Goal: Information Seeking & Learning: Learn about a topic

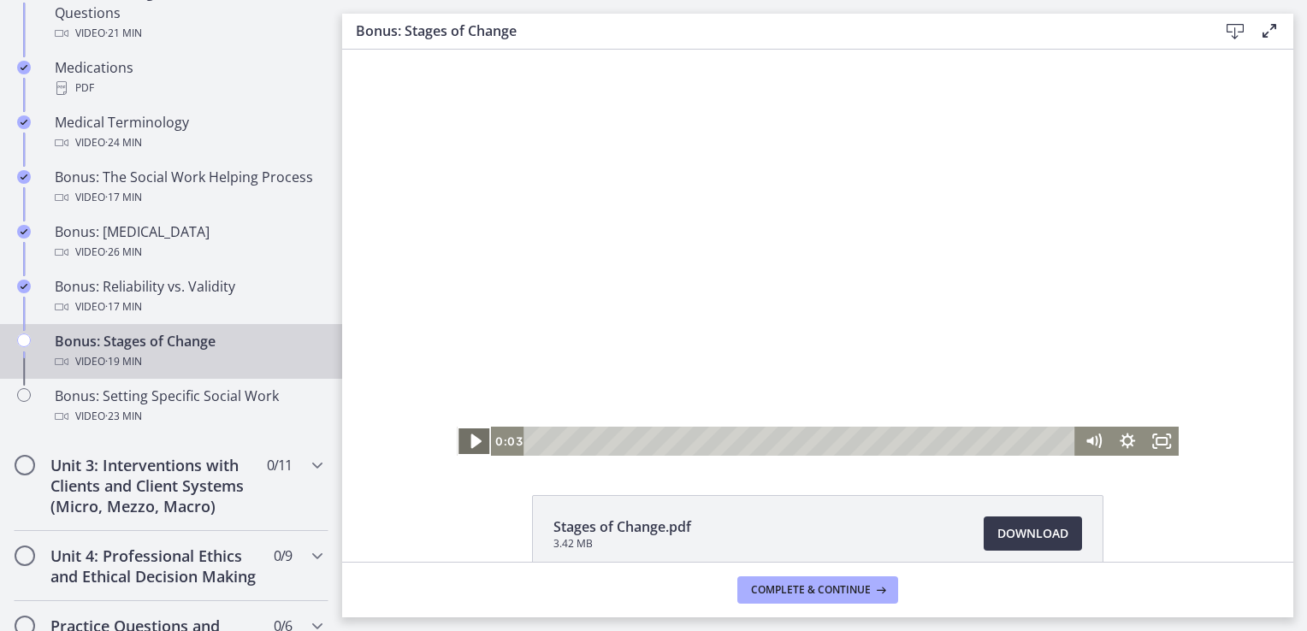
click at [471, 447] on icon "Play Video" at bounding box center [475, 441] width 41 height 35
click at [468, 437] on icon "Pause" at bounding box center [473, 441] width 41 height 35
click at [472, 440] on icon "Play Video" at bounding box center [476, 442] width 10 height 15
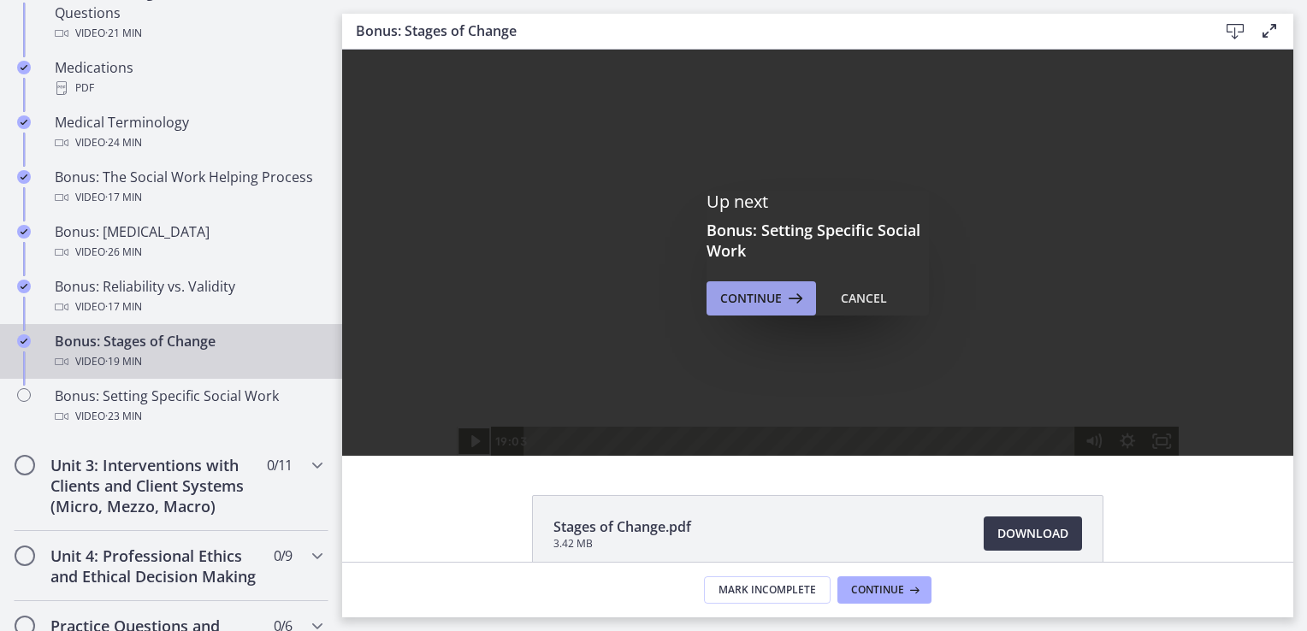
click at [743, 299] on span "Continue" at bounding box center [751, 298] width 62 height 21
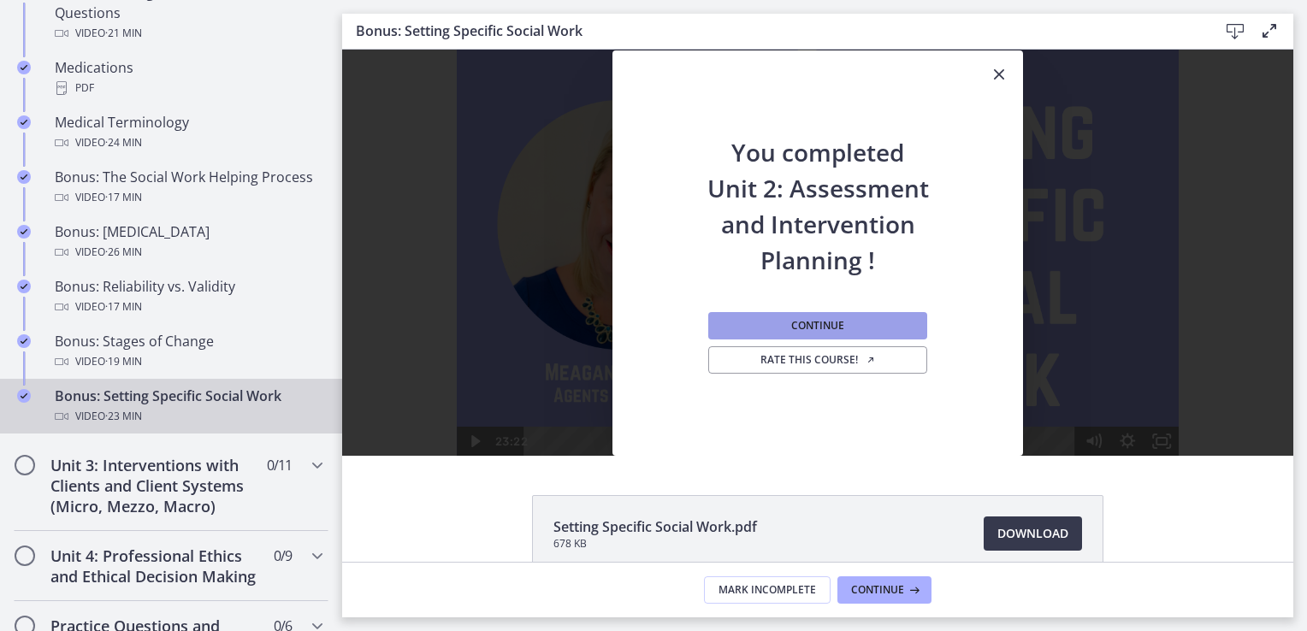
click at [773, 318] on button "Continue" at bounding box center [817, 325] width 219 height 27
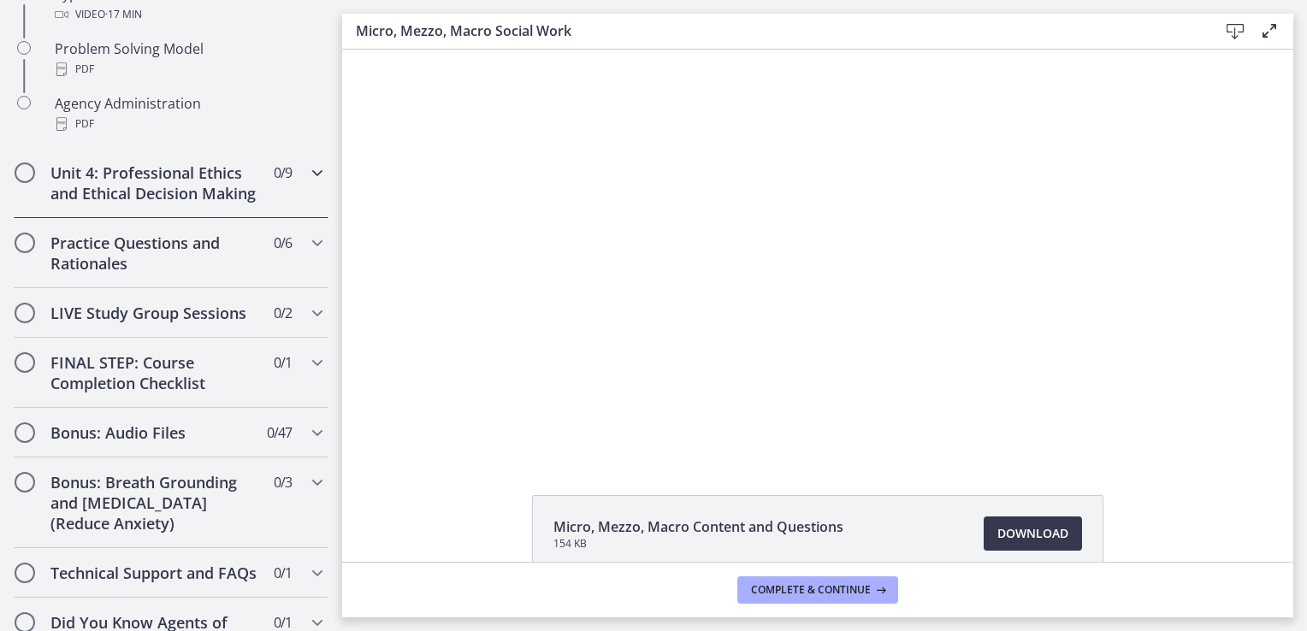
click at [310, 174] on icon "Chapters" at bounding box center [317, 173] width 21 height 21
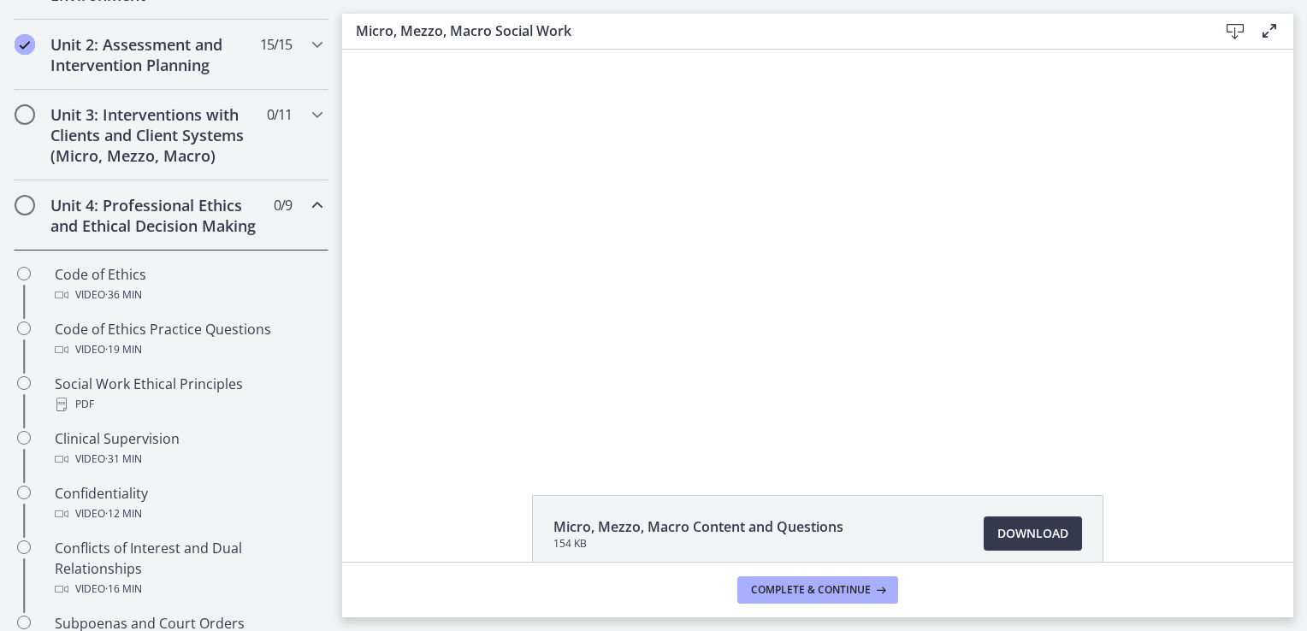
scroll to position [513, 0]
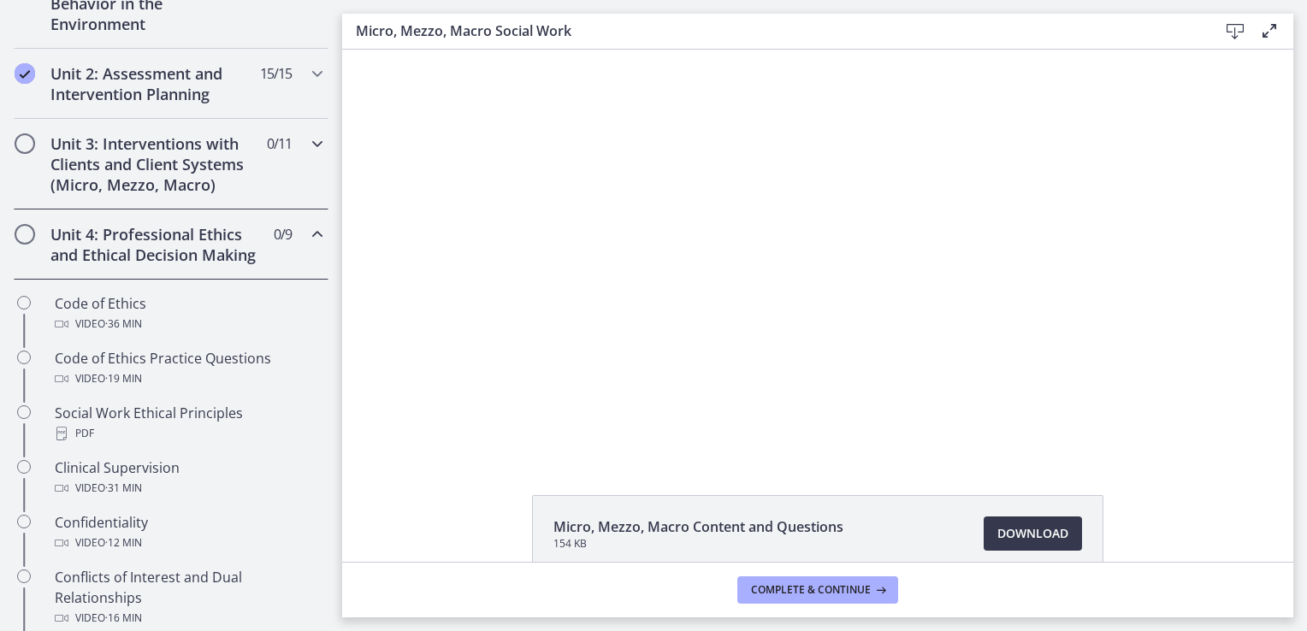
click at [307, 142] on icon "Chapters" at bounding box center [317, 143] width 21 height 21
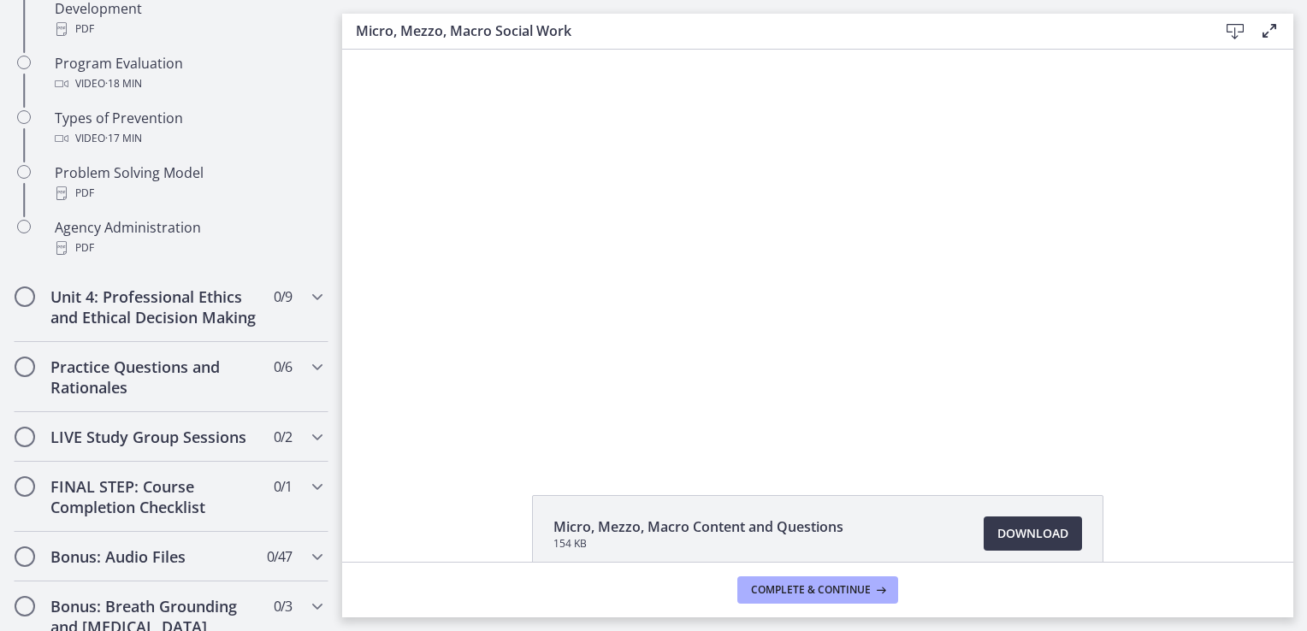
scroll to position [1129, 0]
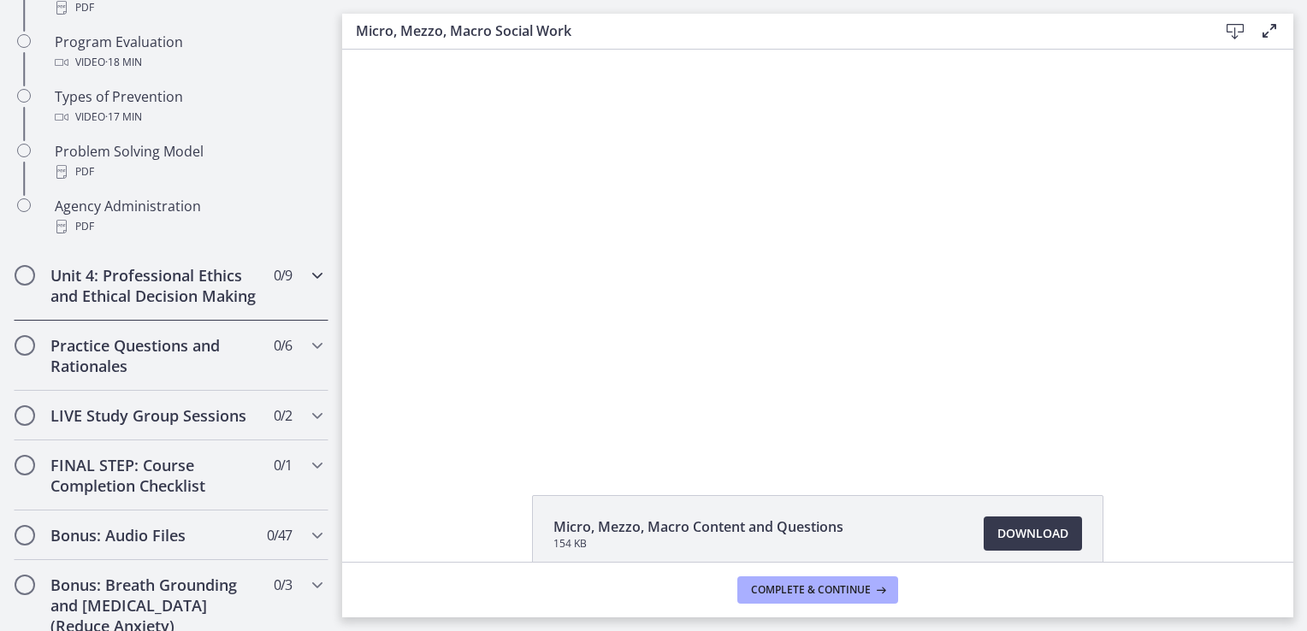
click at [309, 274] on icon "Chapters" at bounding box center [317, 275] width 21 height 21
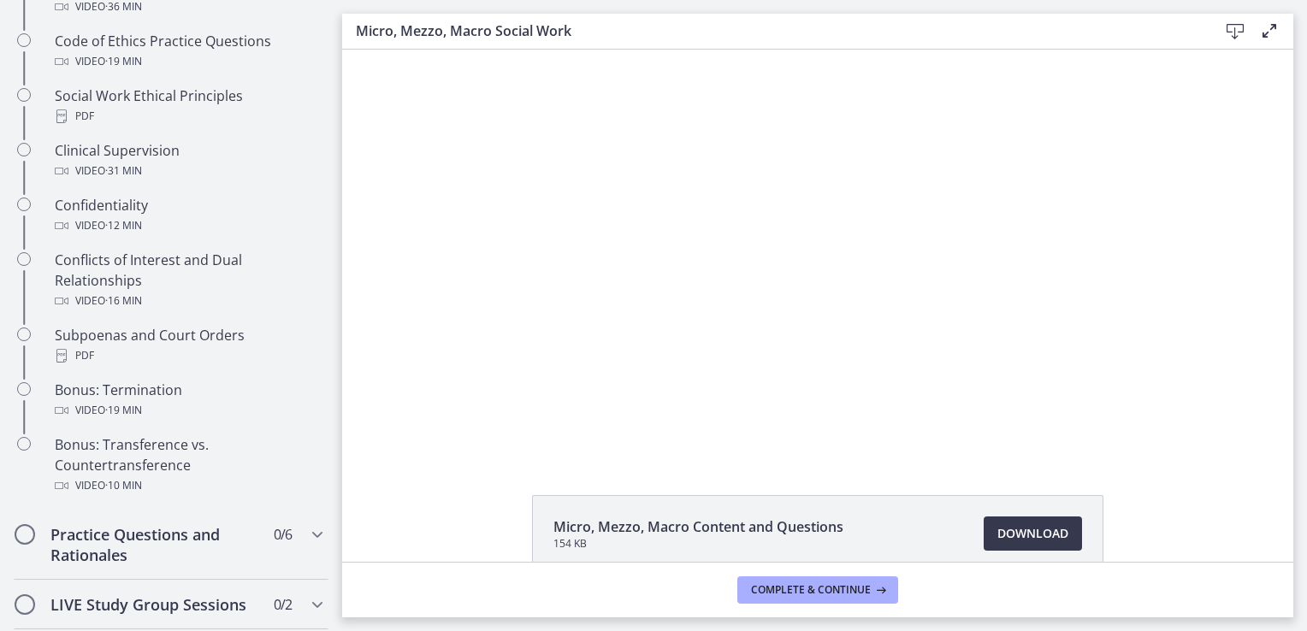
scroll to position [856, 0]
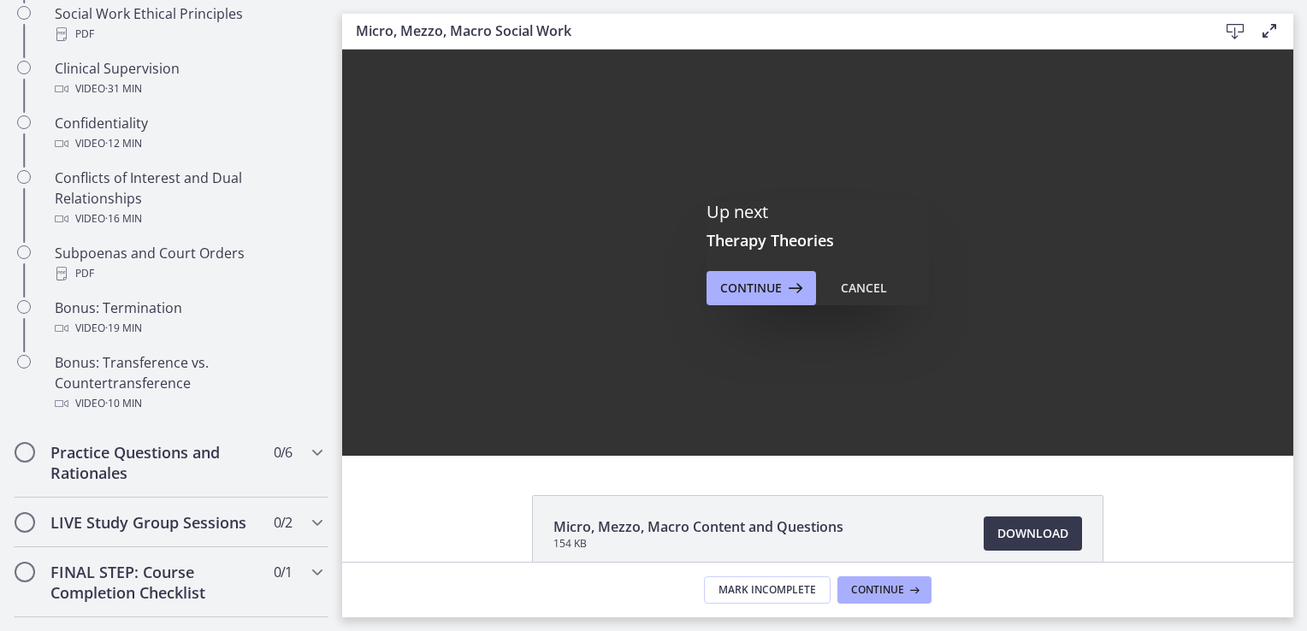
scroll to position [924, 0]
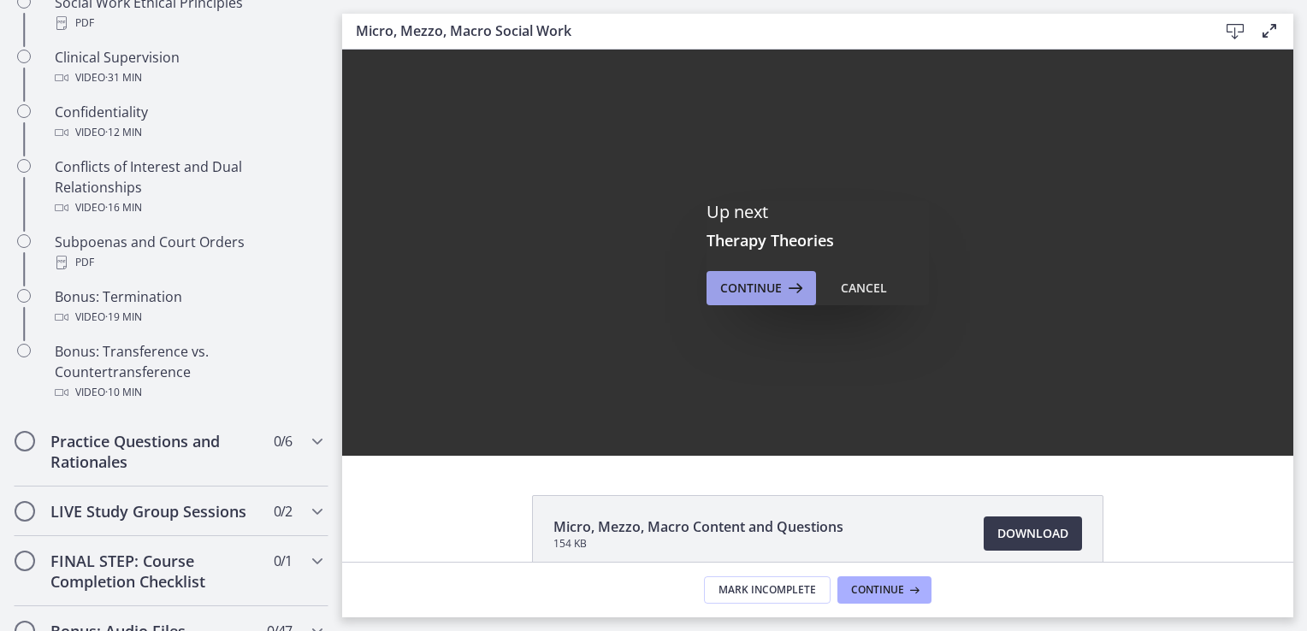
click at [762, 286] on span "Continue" at bounding box center [751, 288] width 62 height 21
